Goal: Find specific page/section

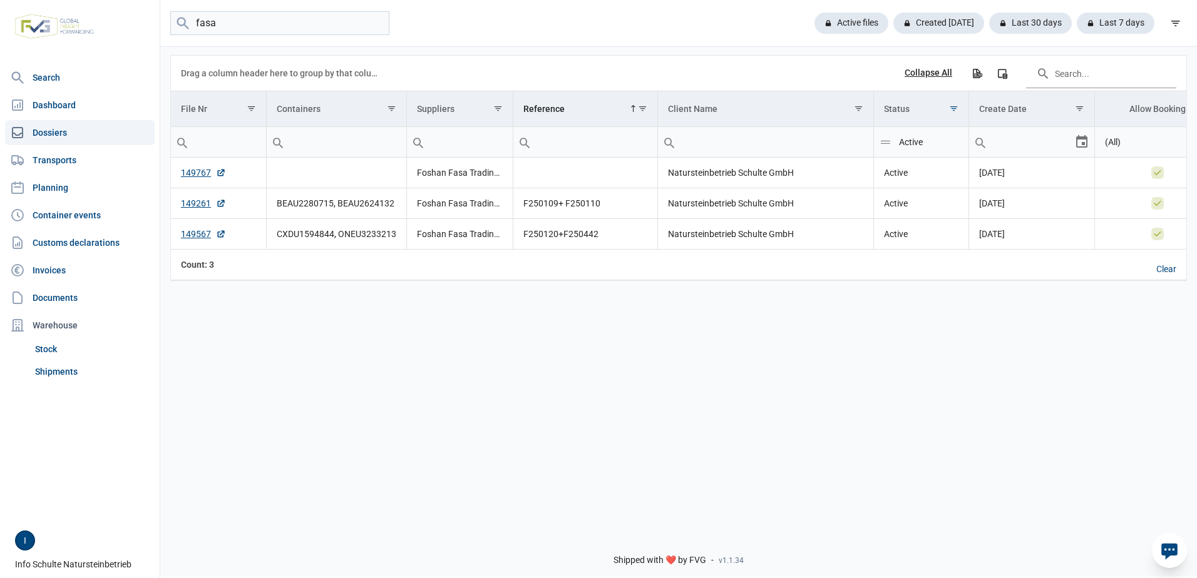
click at [188, 18] on menu "fasa" at bounding box center [279, 23] width 219 height 24
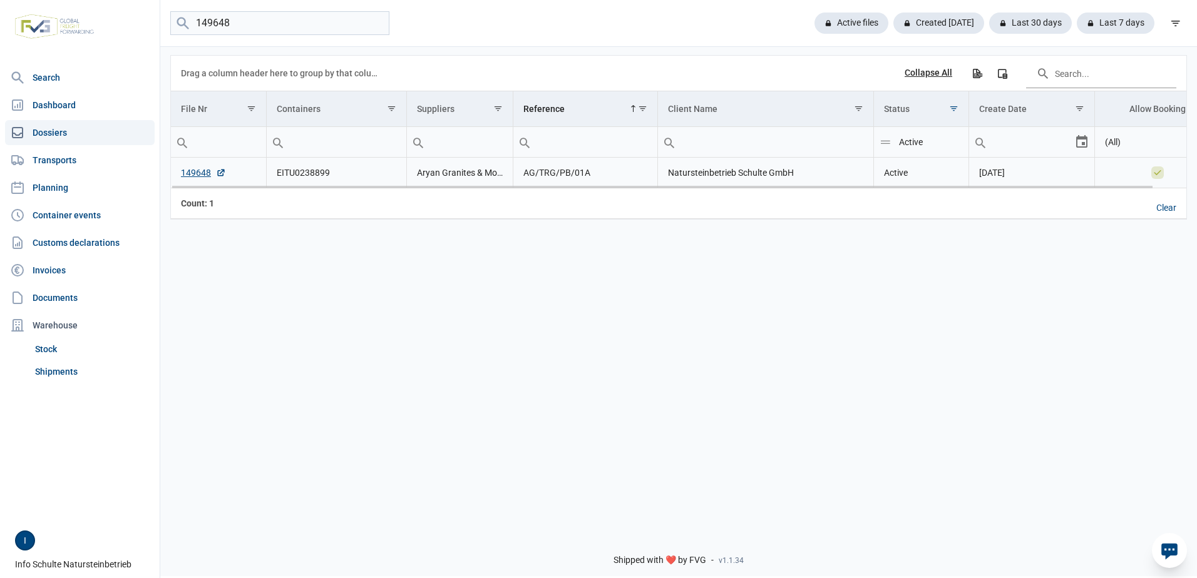
click at [197, 168] on td "149648" at bounding box center [218, 173] width 95 height 31
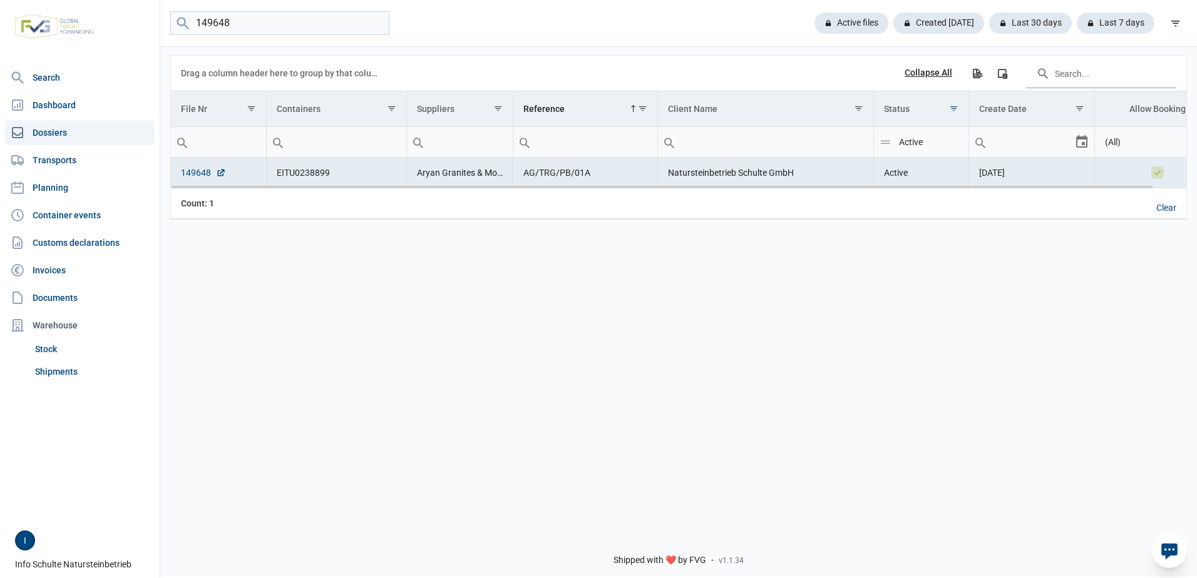
click at [195, 172] on link "149648" at bounding box center [203, 172] width 45 height 13
drag, startPoint x: 246, startPoint y: 24, endPoint x: 140, endPoint y: 20, distance: 106.5
click at [140, 20] on div "Search Dashboard Dossiers Transports Planning Container events Customs declarat…" at bounding box center [598, 287] width 1197 height 578
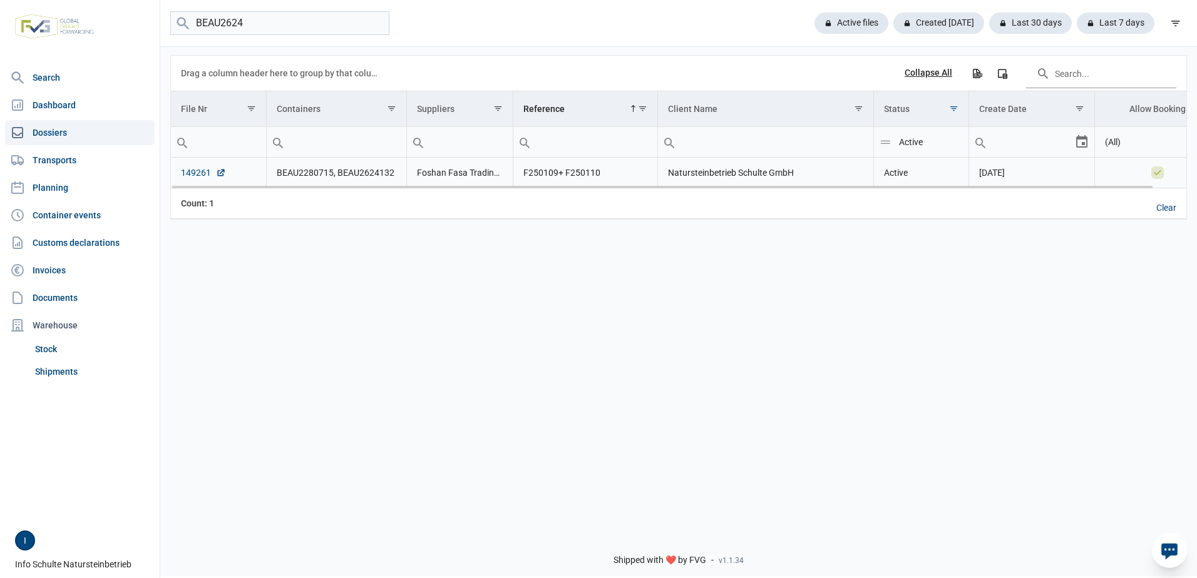
click at [190, 173] on link "149261" at bounding box center [203, 172] width 45 height 13
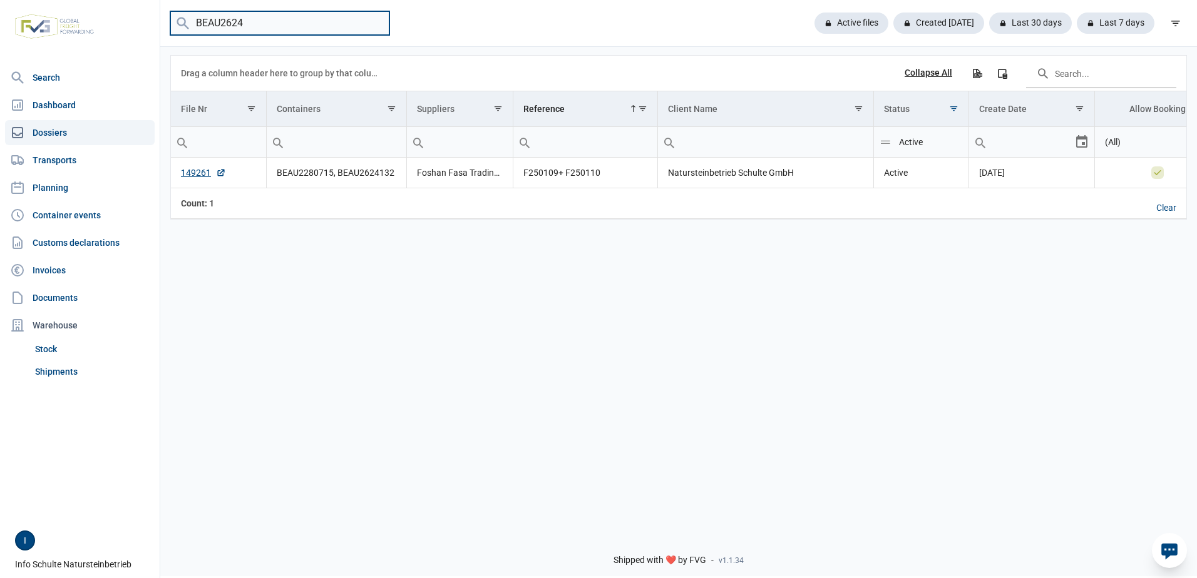
drag, startPoint x: 266, startPoint y: 20, endPoint x: 127, endPoint y: 22, distance: 139.0
click at [127, 22] on div "Search Dashboard Dossiers Transports Planning Container events Customs declarat…" at bounding box center [598, 287] width 1197 height 578
type input "149474"
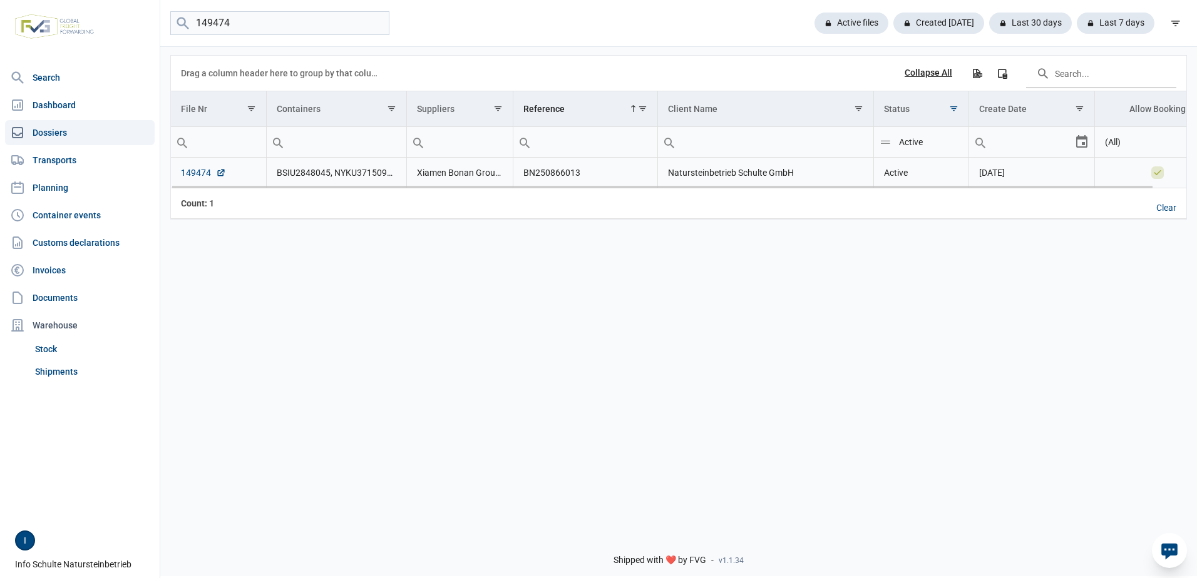
click at [205, 171] on link "149474" at bounding box center [203, 172] width 45 height 13
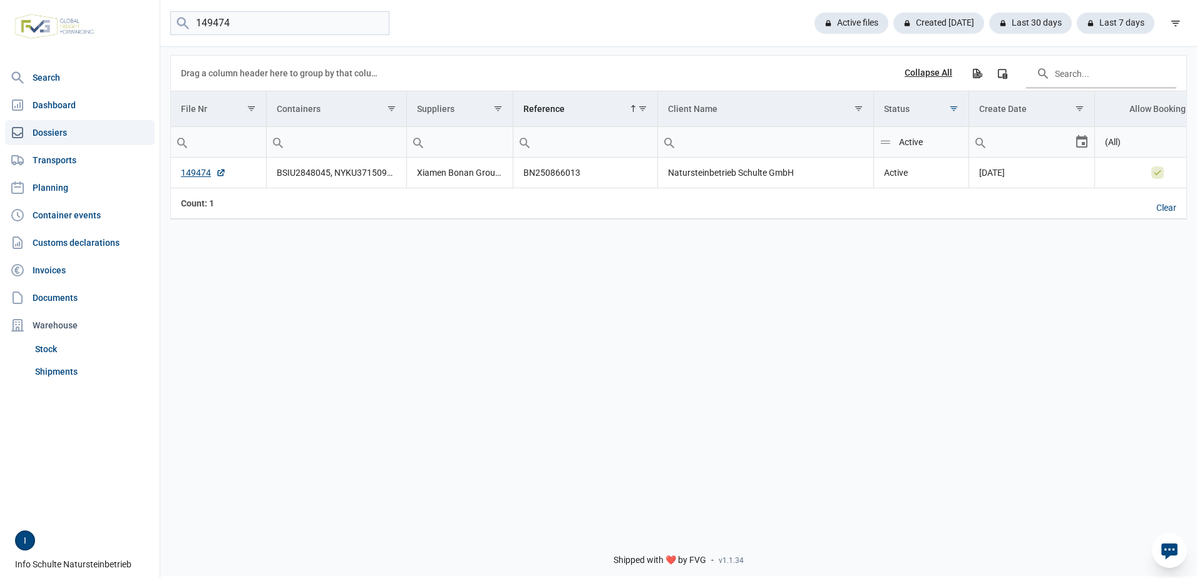
click at [668, 341] on div "Data grid with 1 rows and 8 columns Drag a column header here to group by that …" at bounding box center [678, 284] width 1036 height 478
